Goal: Information Seeking & Learning: Learn about a topic

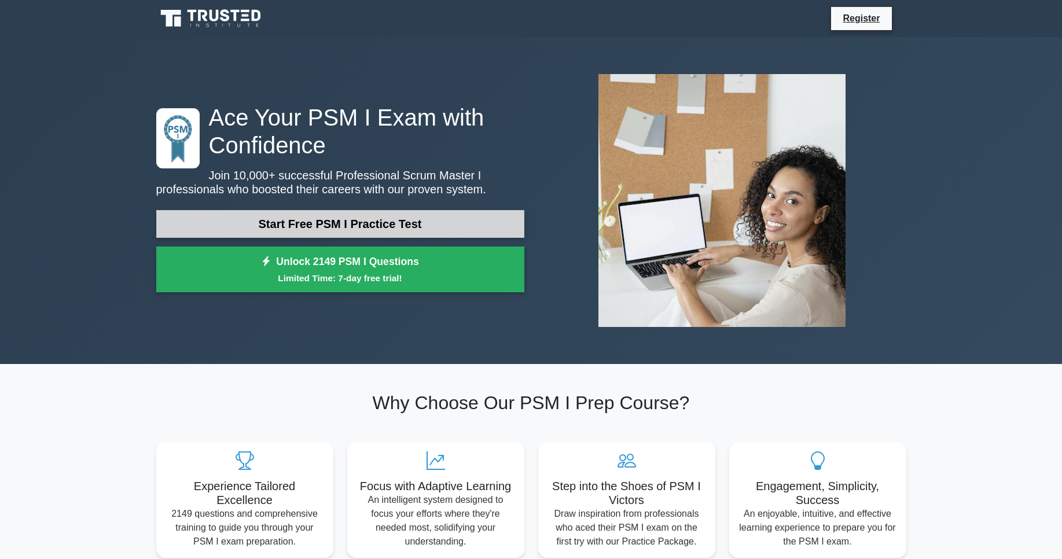
click at [317, 230] on link "Start Free PSM I Practice Test" at bounding box center [340, 224] width 368 height 28
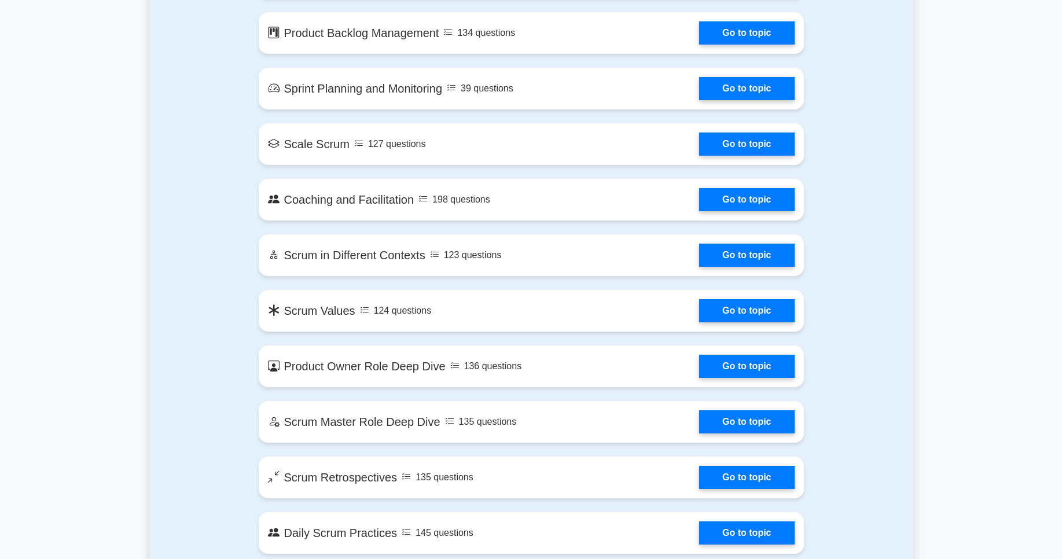
scroll to position [973, 0]
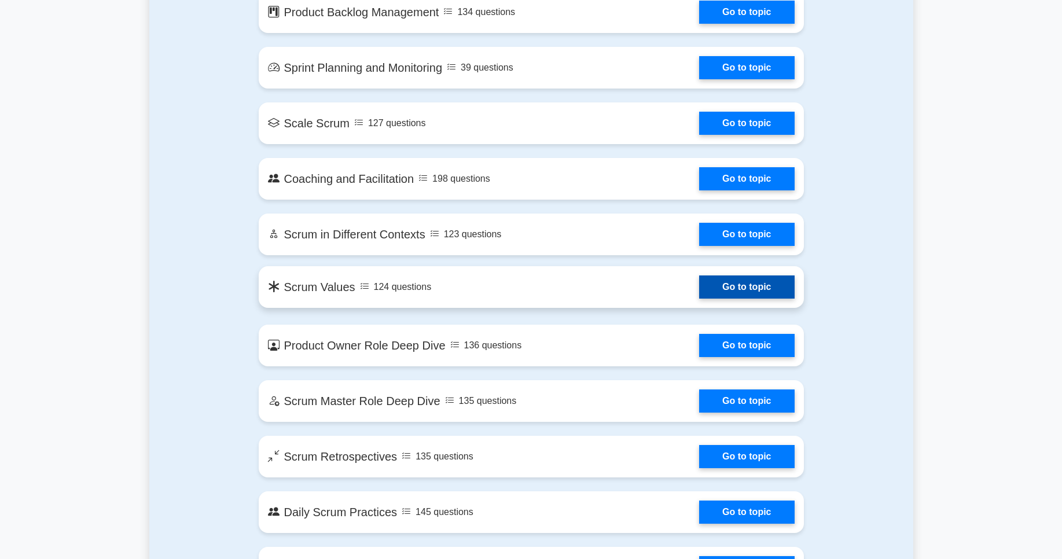
click at [794, 286] on link "Go to topic" at bounding box center [746, 287] width 95 height 23
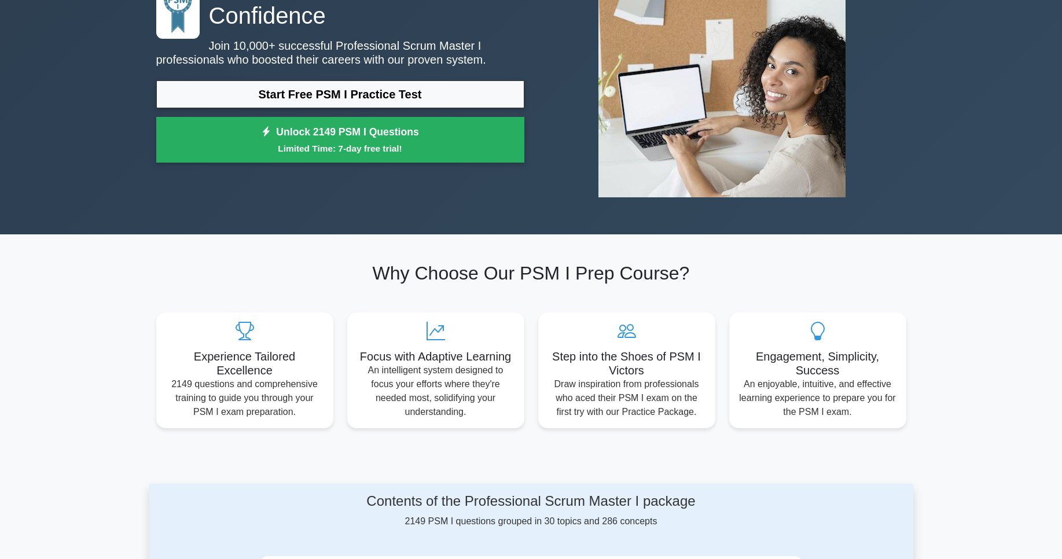
scroll to position [116, 0]
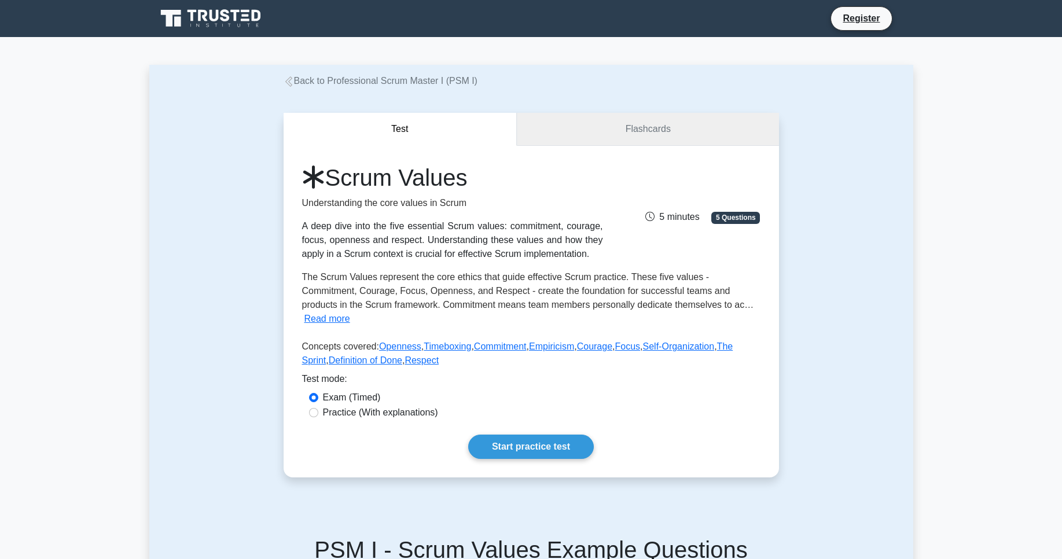
click at [617, 115] on link "Flashcards" at bounding box center [648, 129] width 262 height 33
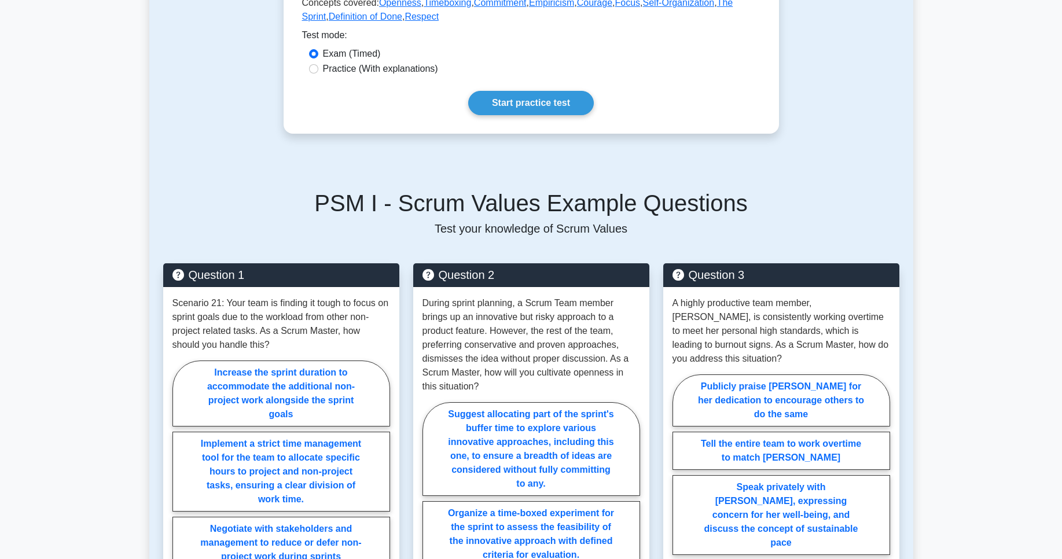
scroll to position [347, 0]
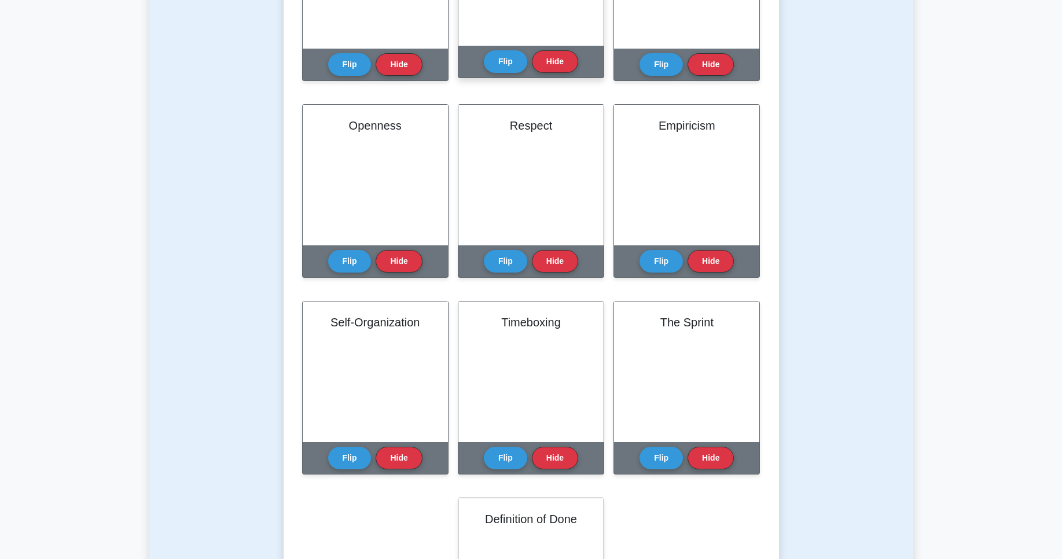
scroll to position [208, 0]
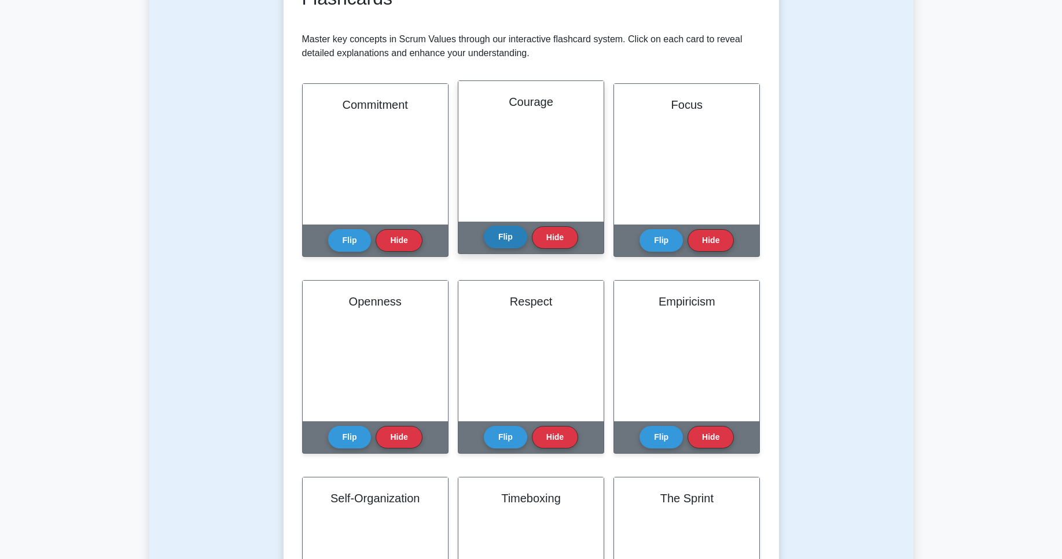
click at [502, 237] on button "Flip" at bounding box center [505, 237] width 43 height 23
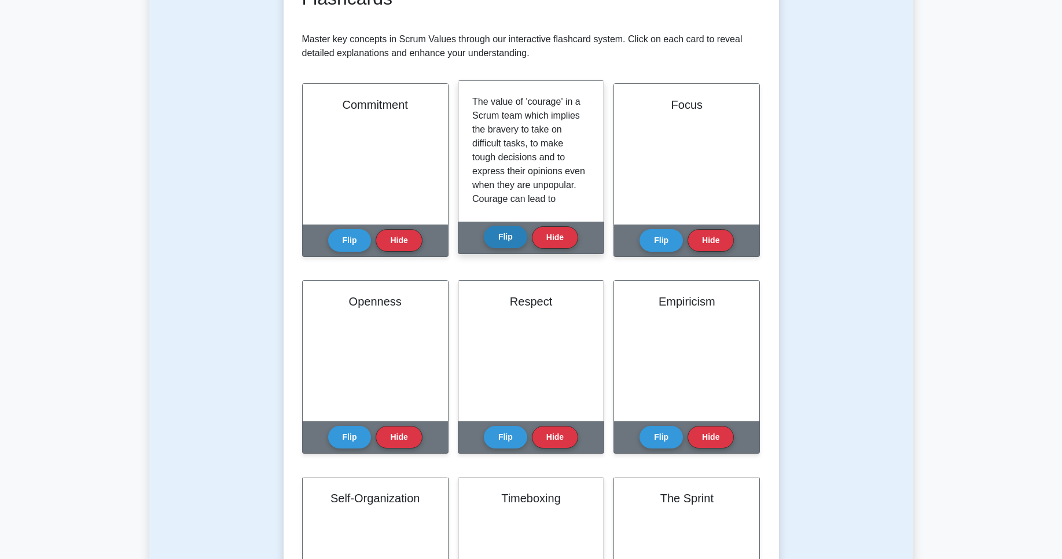
click at [502, 237] on button "Flip" at bounding box center [505, 237] width 43 height 23
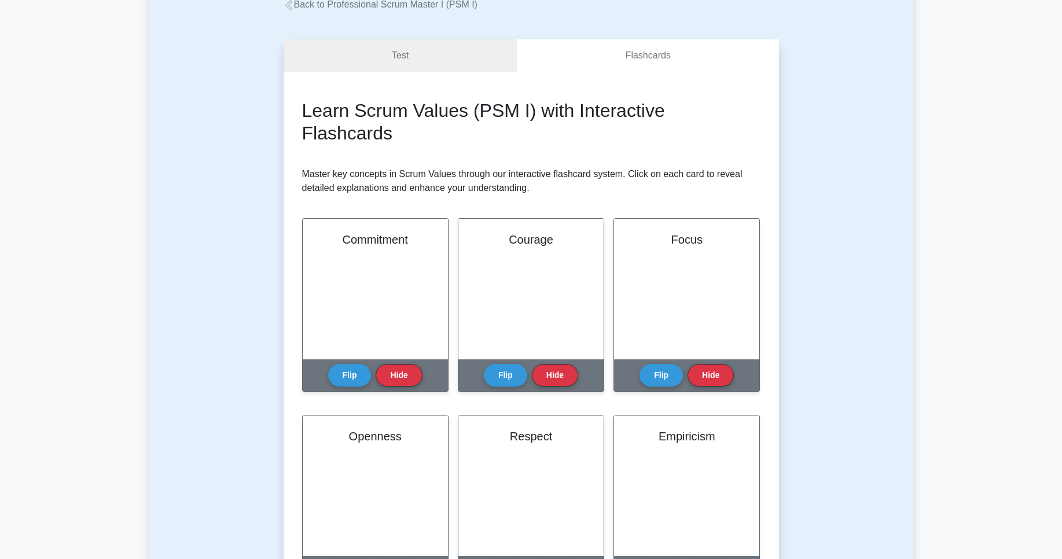
scroll to position [0, 0]
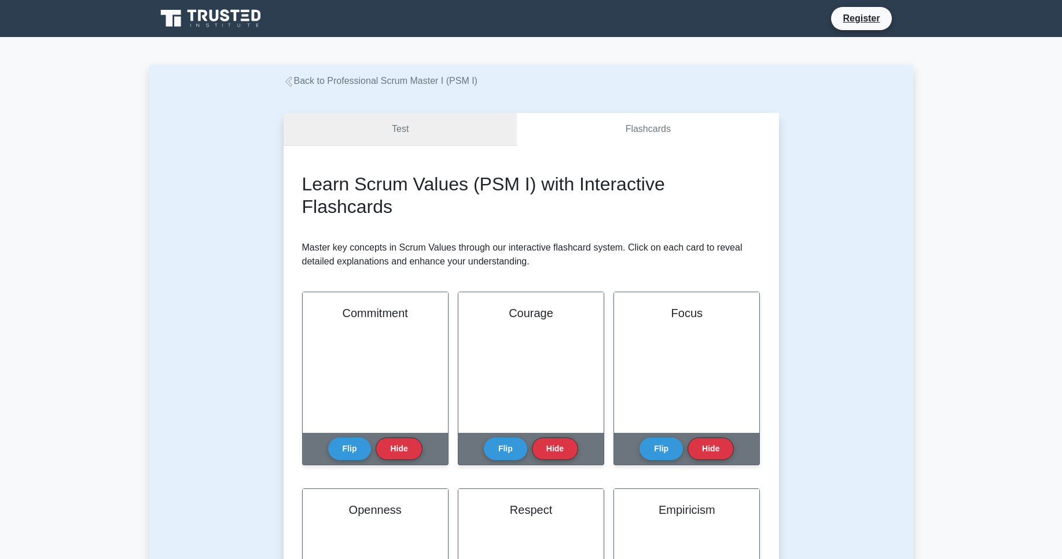
drag, startPoint x: 447, startPoint y: 145, endPoint x: 444, endPoint y: 137, distance: 8.8
click at [443, 133] on link "Test" at bounding box center [401, 129] width 234 height 33
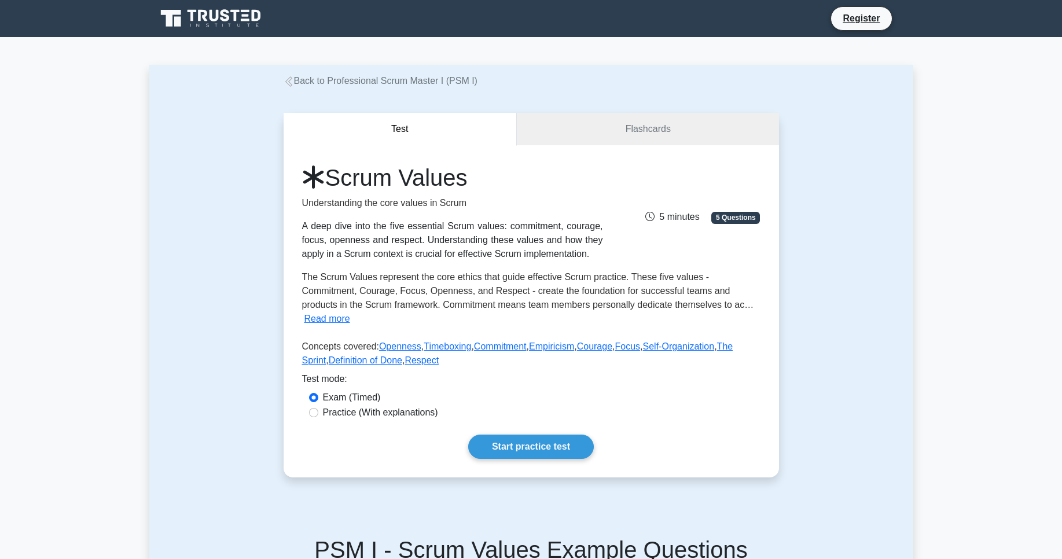
click at [318, 415] on div "Practice (With explanations)" at bounding box center [531, 413] width 445 height 14
click at [318, 412] on div "Practice (With explanations)" at bounding box center [531, 413] width 445 height 14
click at [316, 412] on input "Practice (With explanations)" at bounding box center [313, 412] width 9 height 9
radio input "true"
click at [552, 449] on link "Start practice test" at bounding box center [531, 447] width 126 height 24
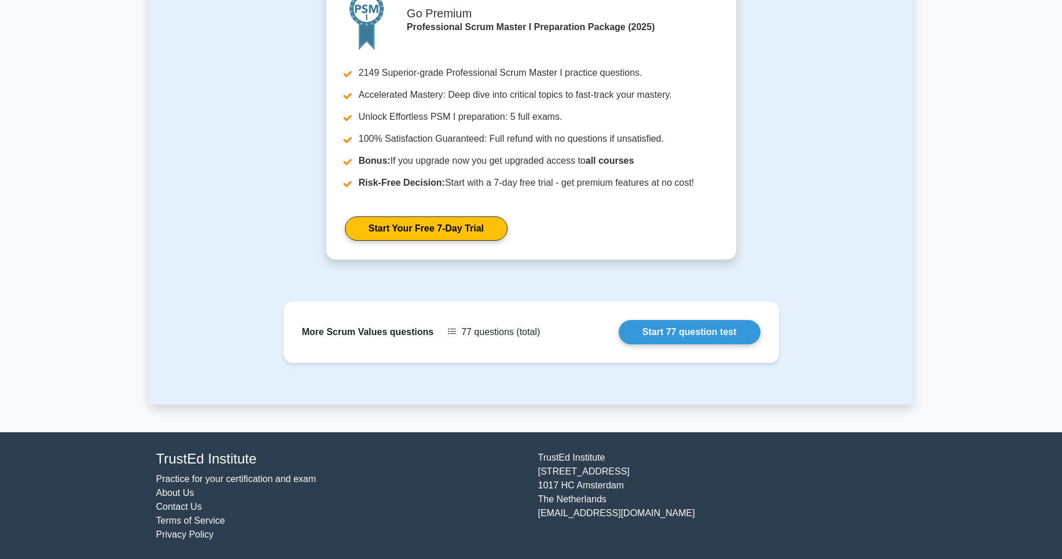
scroll to position [1161, 0]
